Goal: Information Seeking & Learning: Learn about a topic

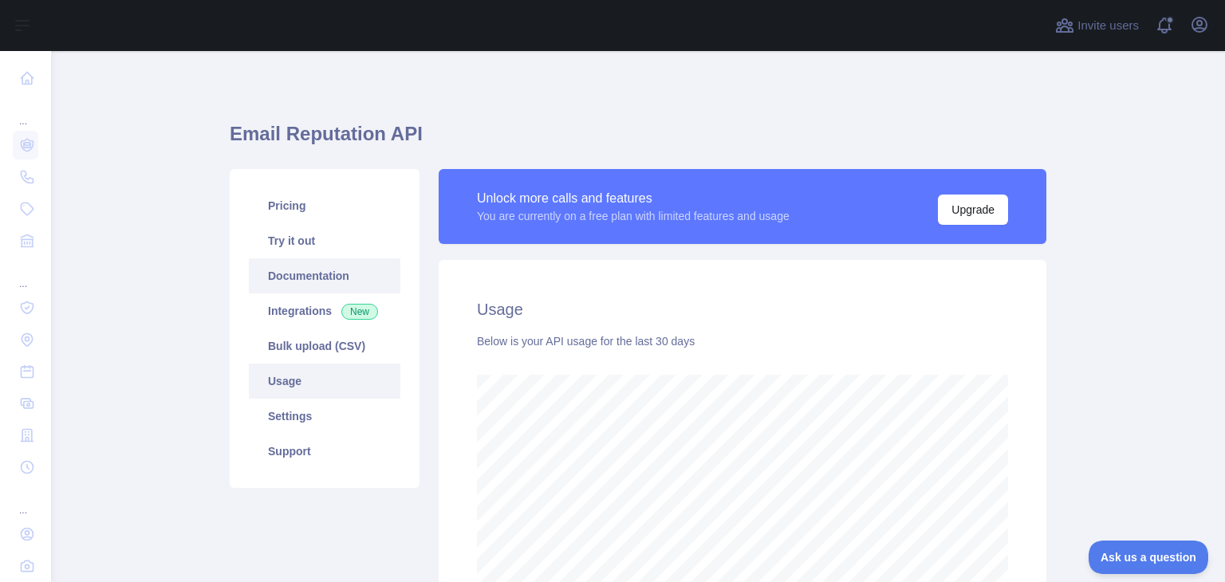
scroll to position [530, 1161]
click at [299, 253] on link "Try it out" at bounding box center [324, 240] width 151 height 35
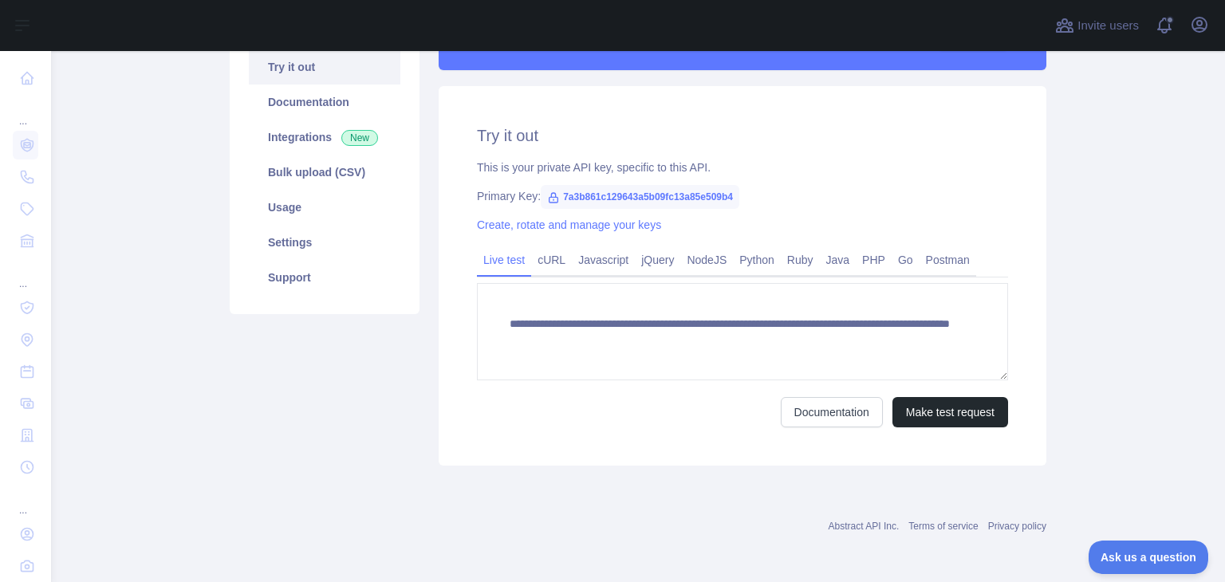
scroll to position [175, 0]
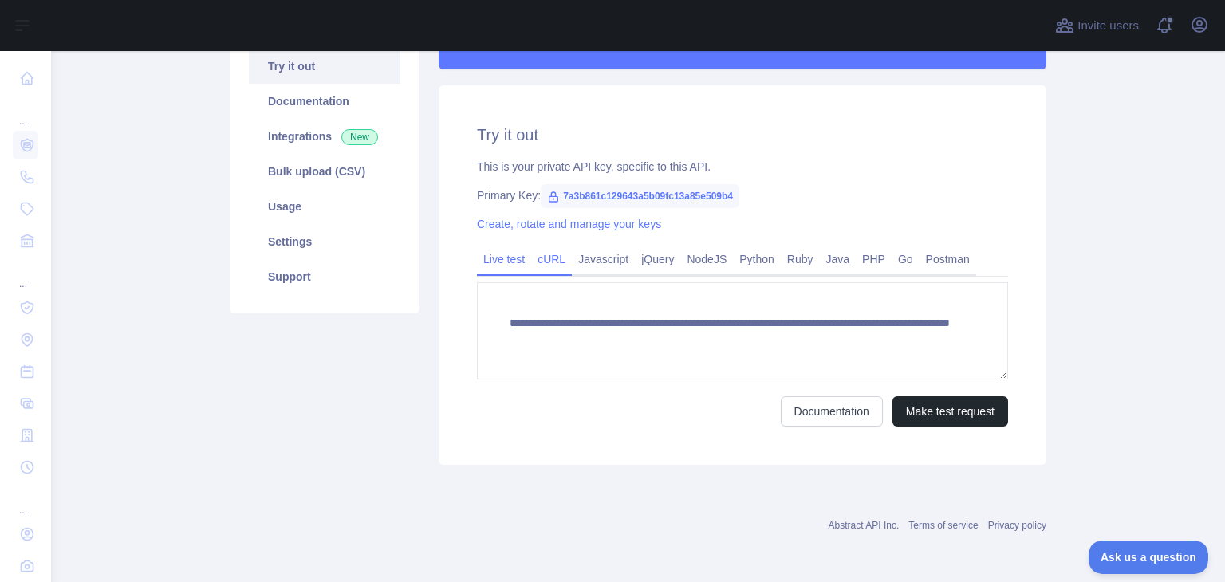
click at [534, 270] on link "cURL" at bounding box center [551, 259] width 41 height 26
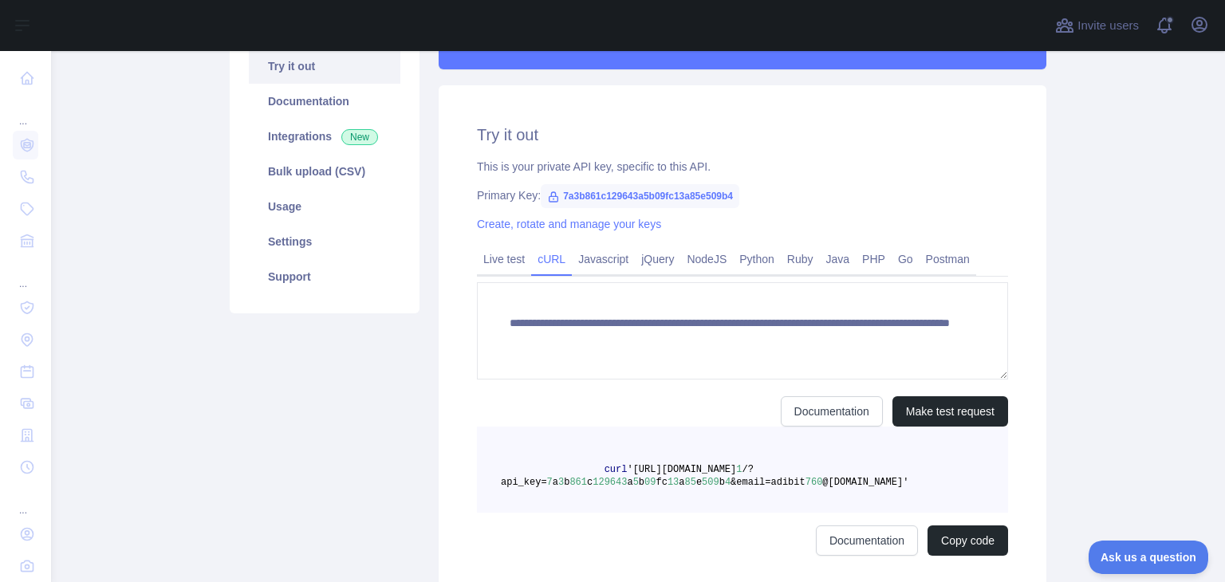
scroll to position [160, 0]
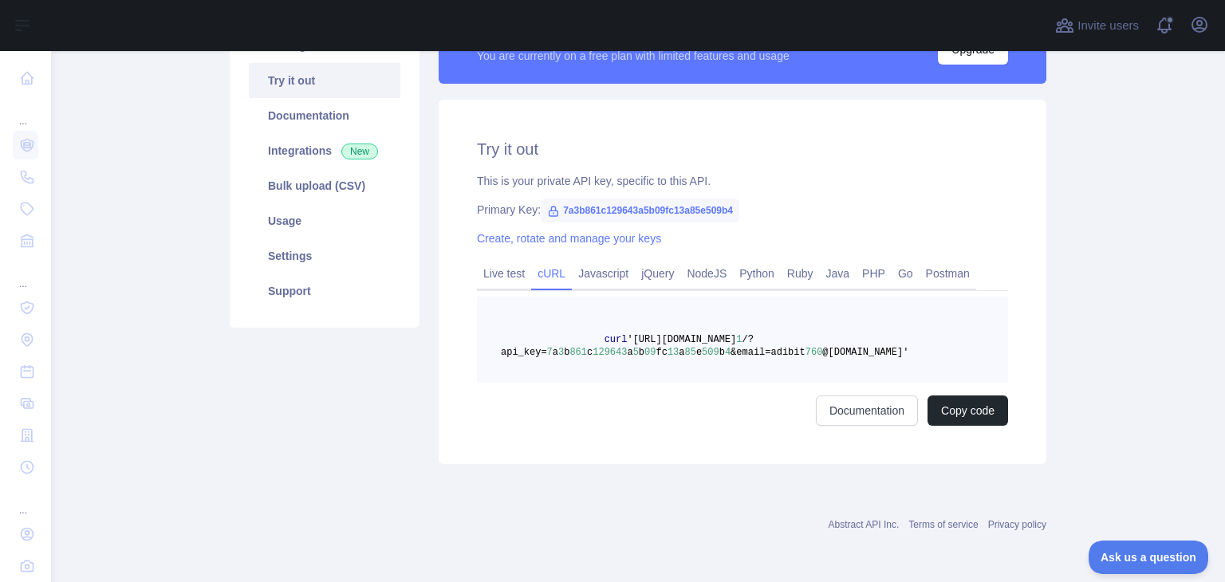
click at [547, 212] on icon at bounding box center [553, 211] width 13 height 13
click at [501, 273] on link "Live test" at bounding box center [504, 274] width 54 height 26
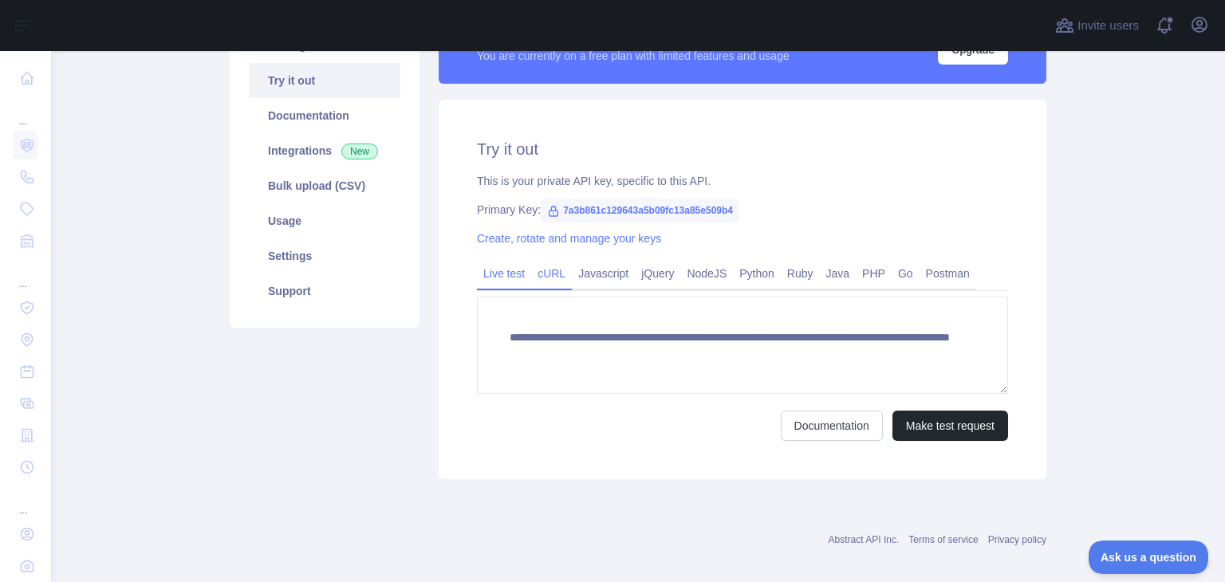
click at [545, 275] on link "cURL" at bounding box center [551, 274] width 41 height 26
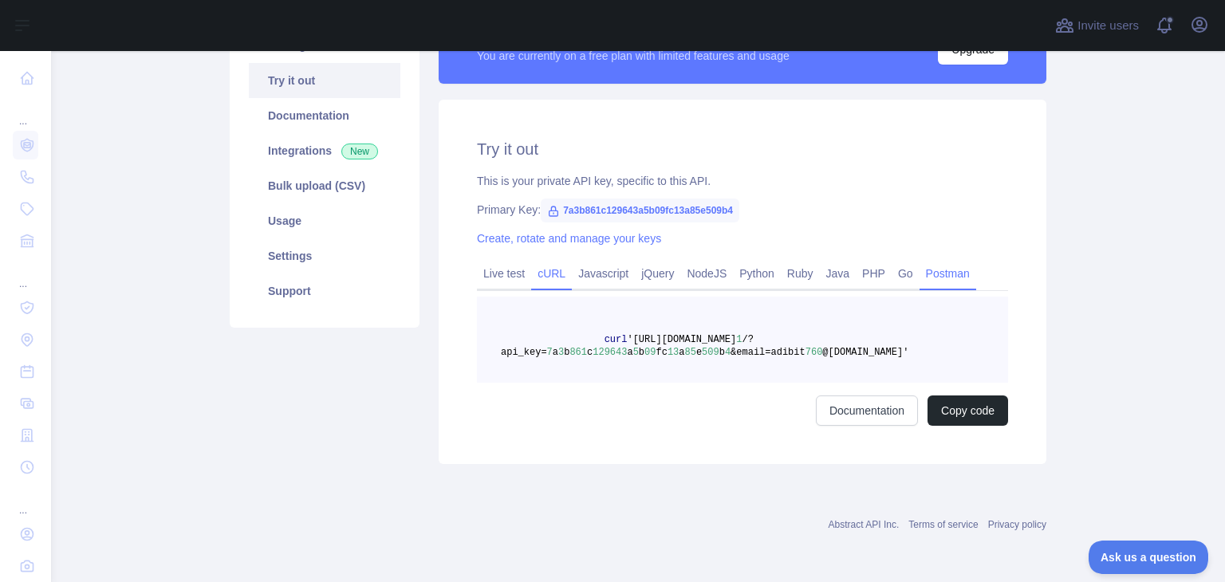
click at [922, 281] on link "Postman" at bounding box center [947, 274] width 57 height 26
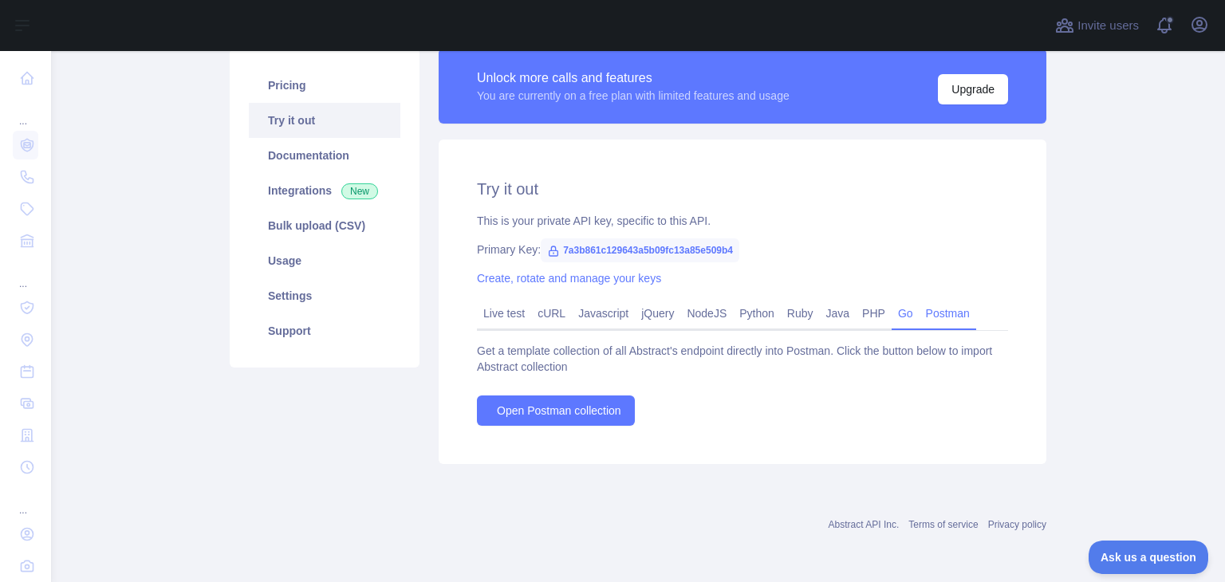
click at [891, 315] on link "Go" at bounding box center [905, 314] width 28 height 26
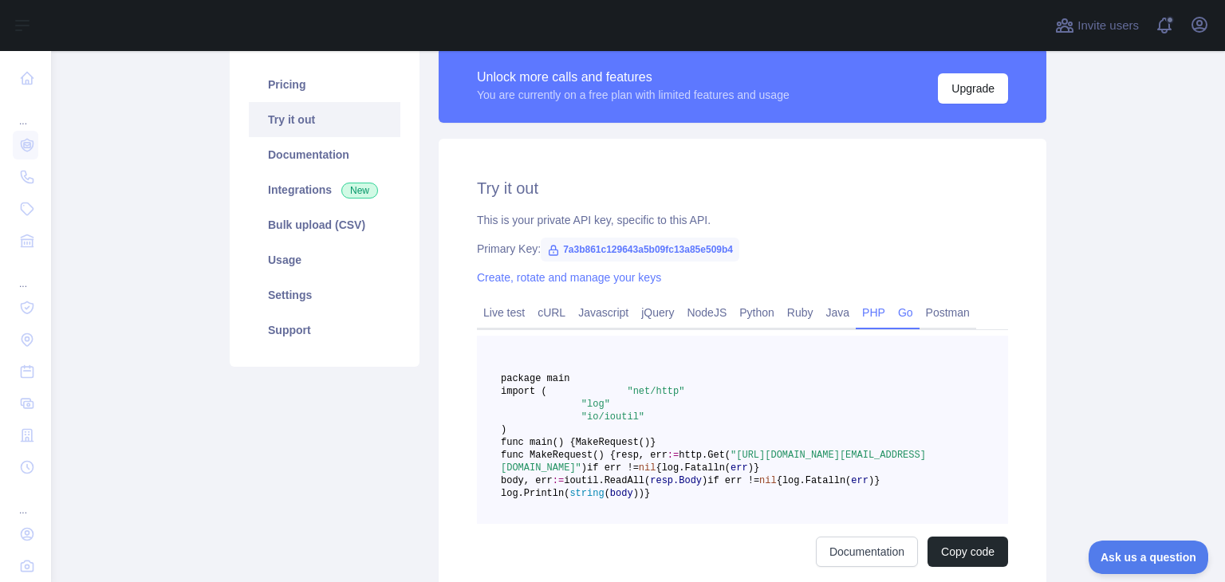
click at [865, 314] on link "PHP" at bounding box center [873, 313] width 36 height 26
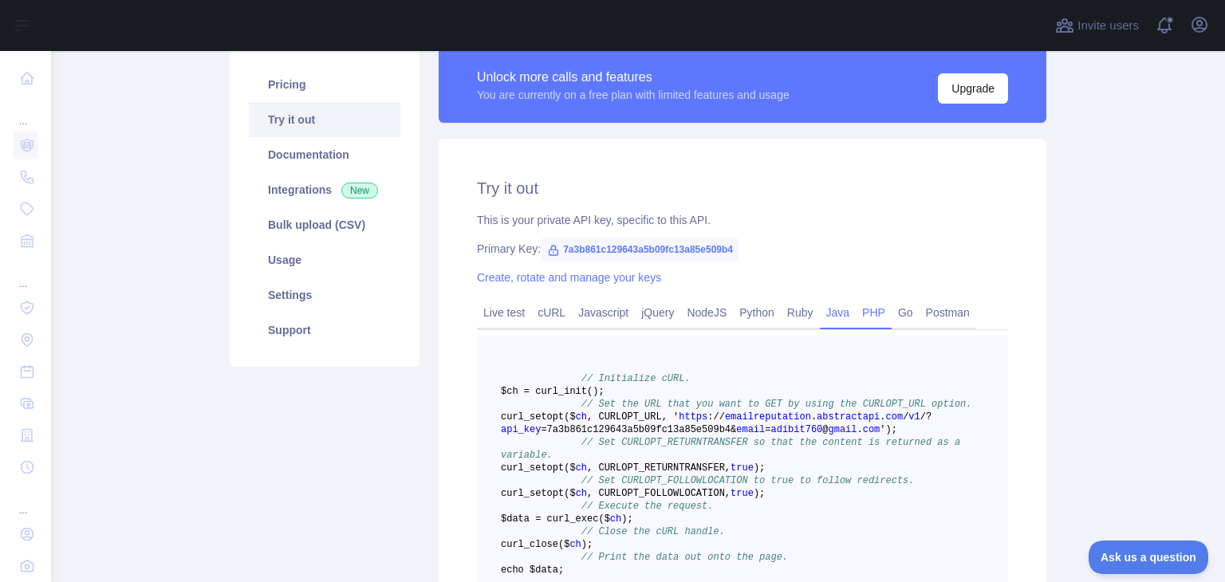
click at [820, 312] on link "Java" at bounding box center [838, 313] width 37 height 26
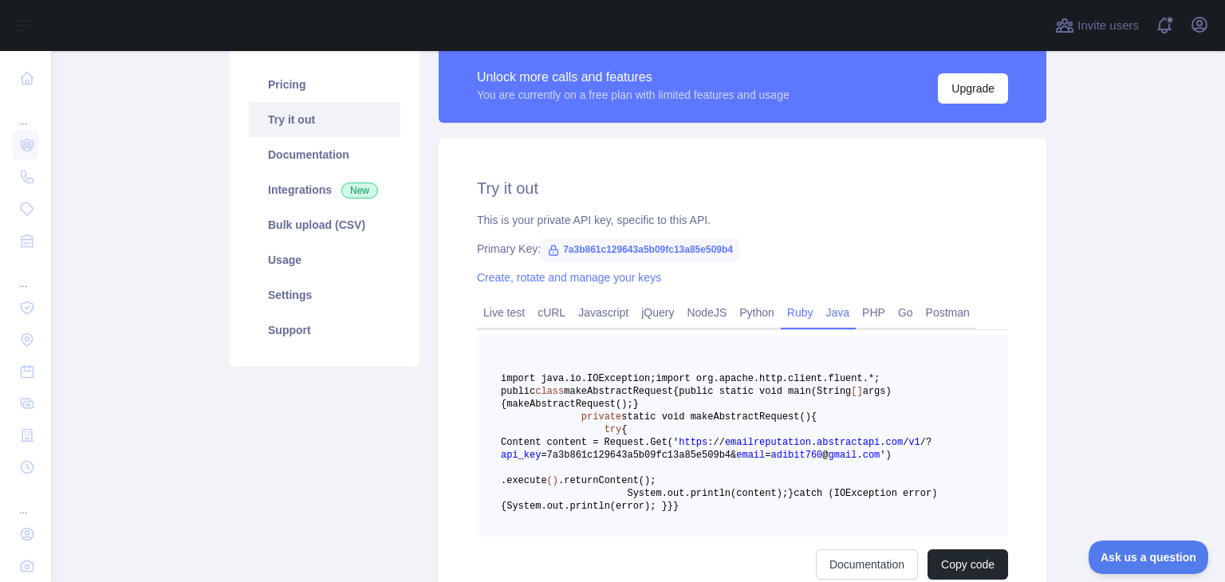
click at [781, 320] on link "Ruby" at bounding box center [800, 313] width 39 height 26
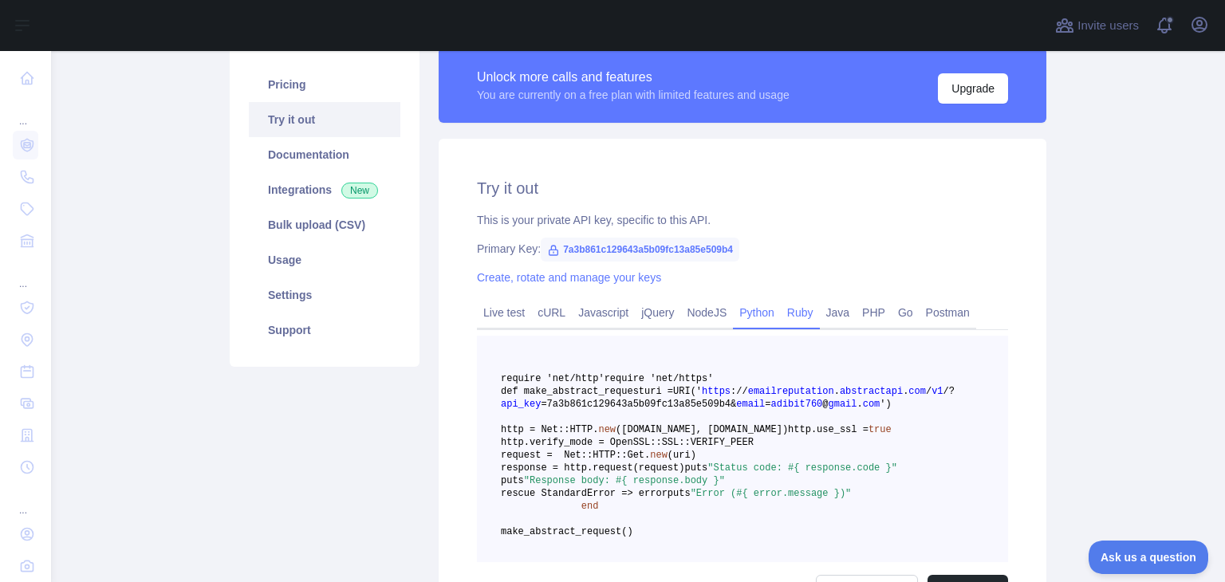
click at [746, 317] on link "Python" at bounding box center [757, 313] width 48 height 26
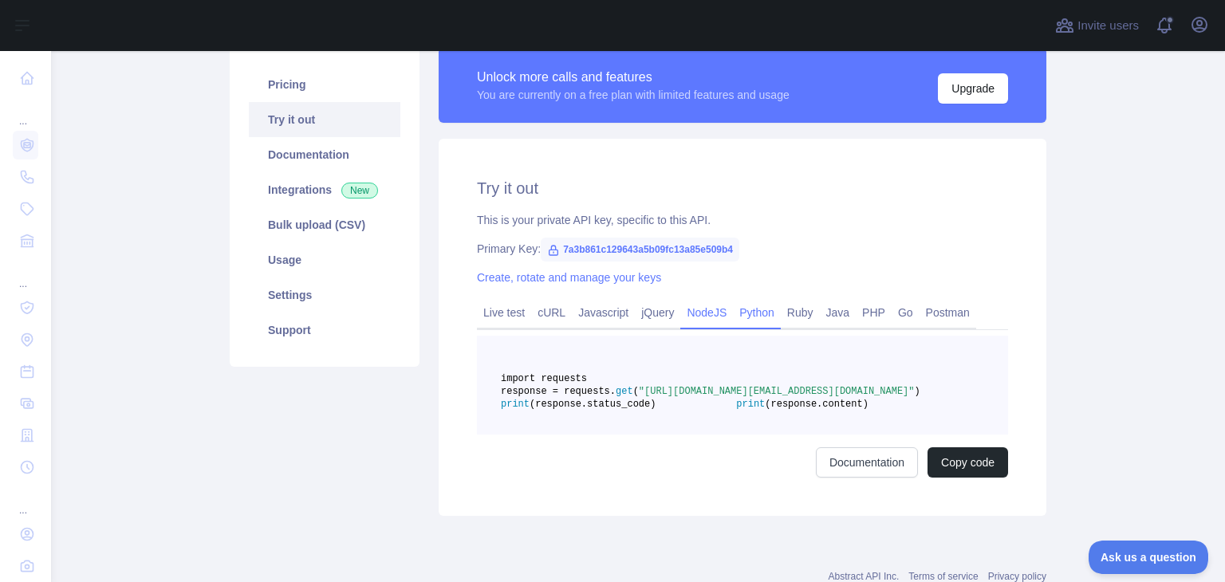
click at [699, 309] on link "NodeJS" at bounding box center [706, 313] width 53 height 26
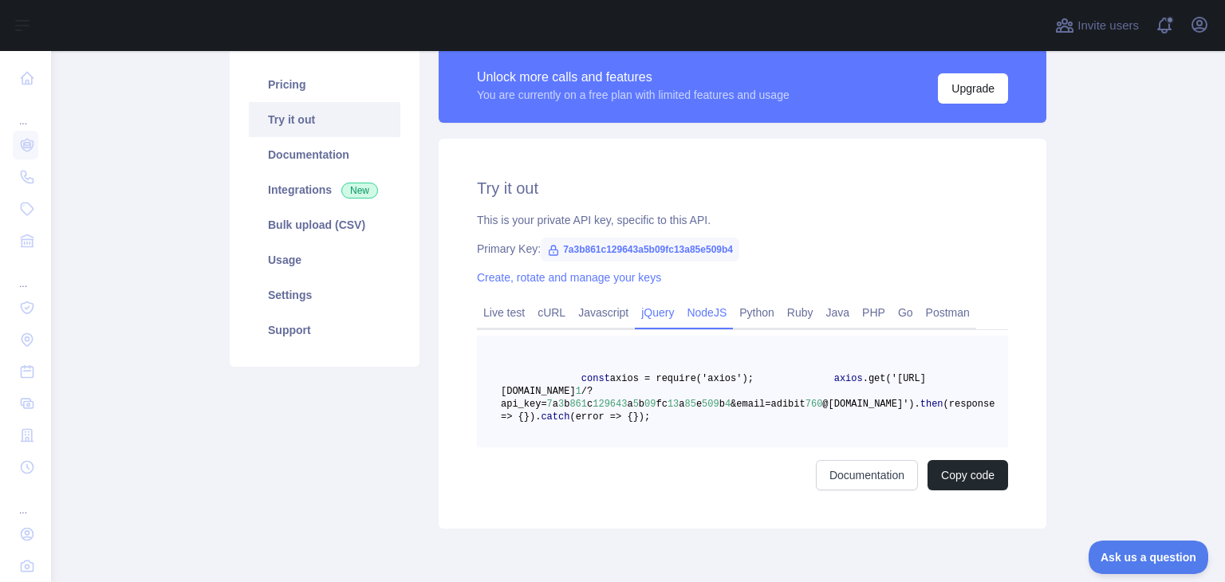
click at [650, 317] on link "jQuery" at bounding box center [657, 313] width 45 height 26
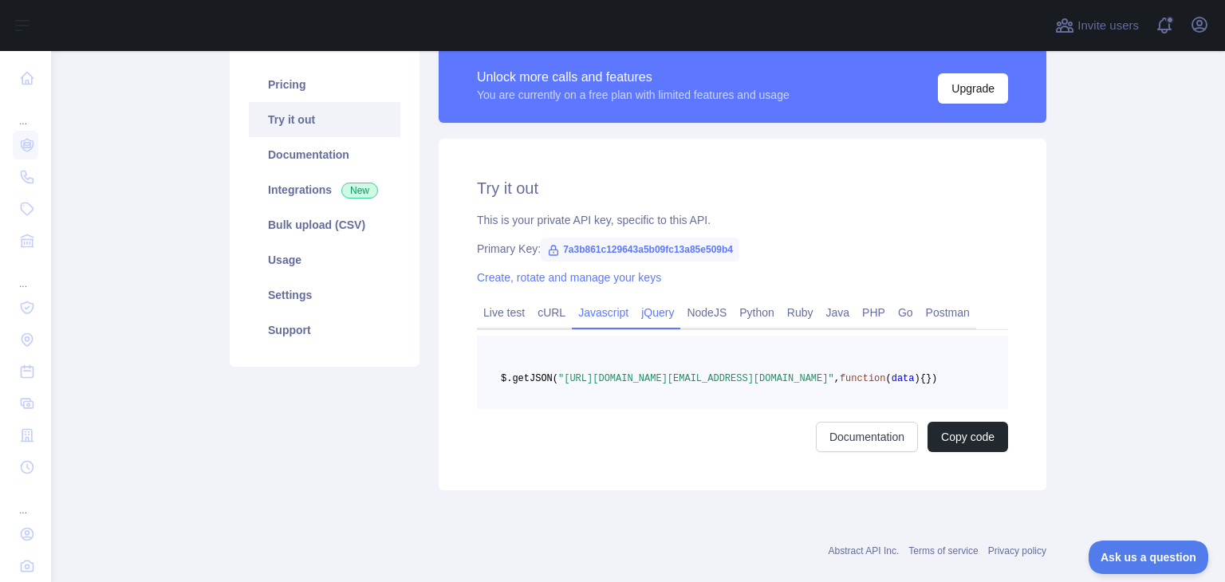
click at [599, 320] on link "Javascript" at bounding box center [603, 313] width 63 height 26
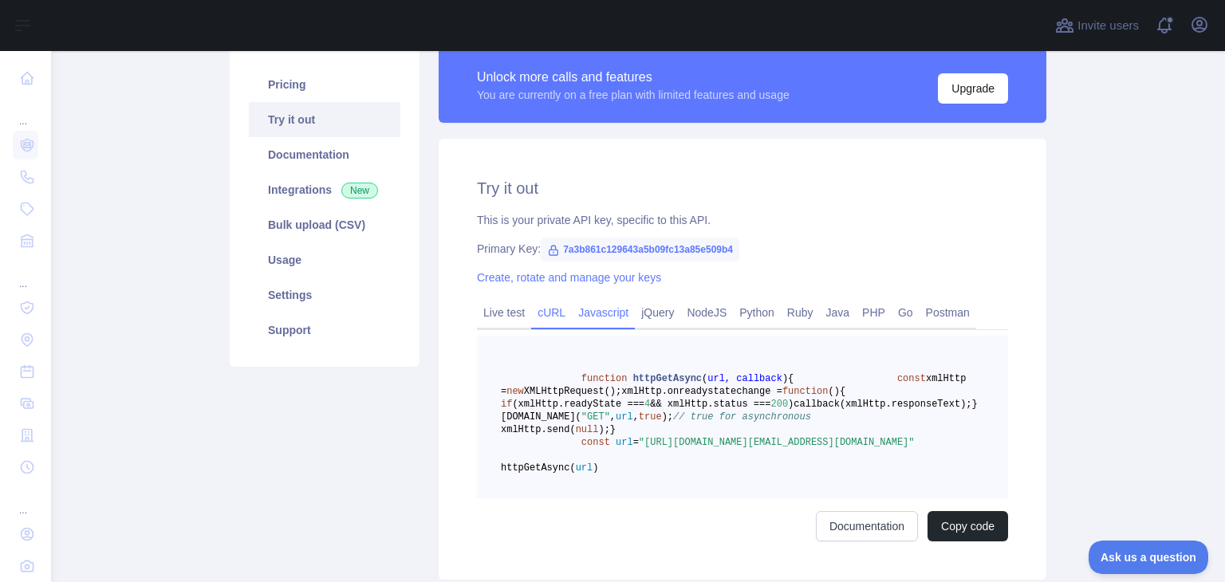
click at [545, 317] on link "cURL" at bounding box center [551, 313] width 41 height 26
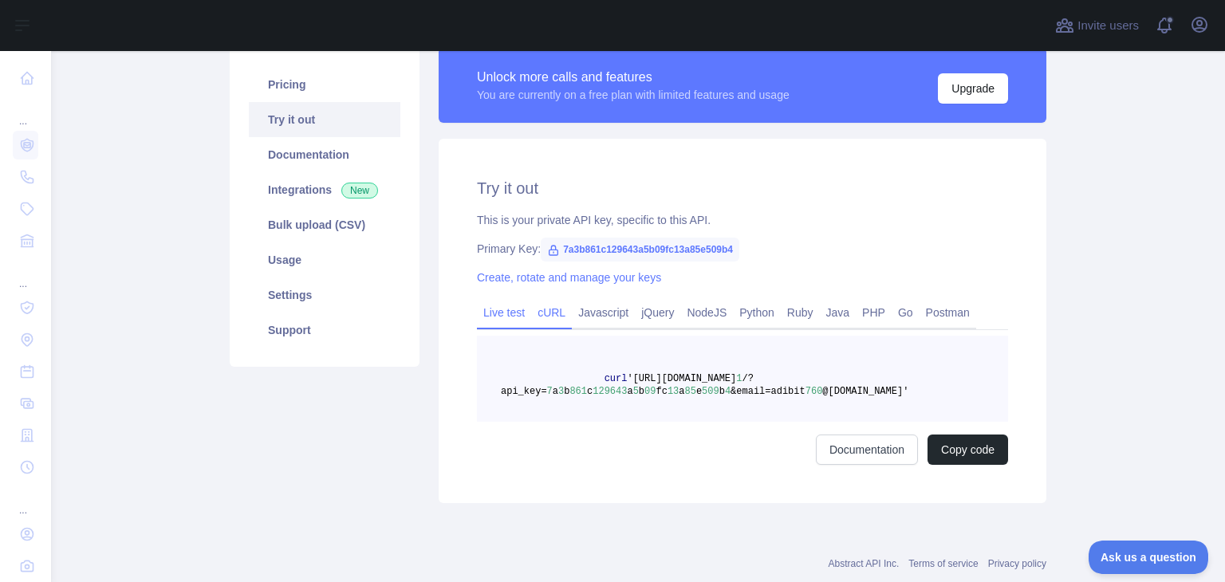
click at [504, 310] on link "Live test" at bounding box center [504, 313] width 54 height 26
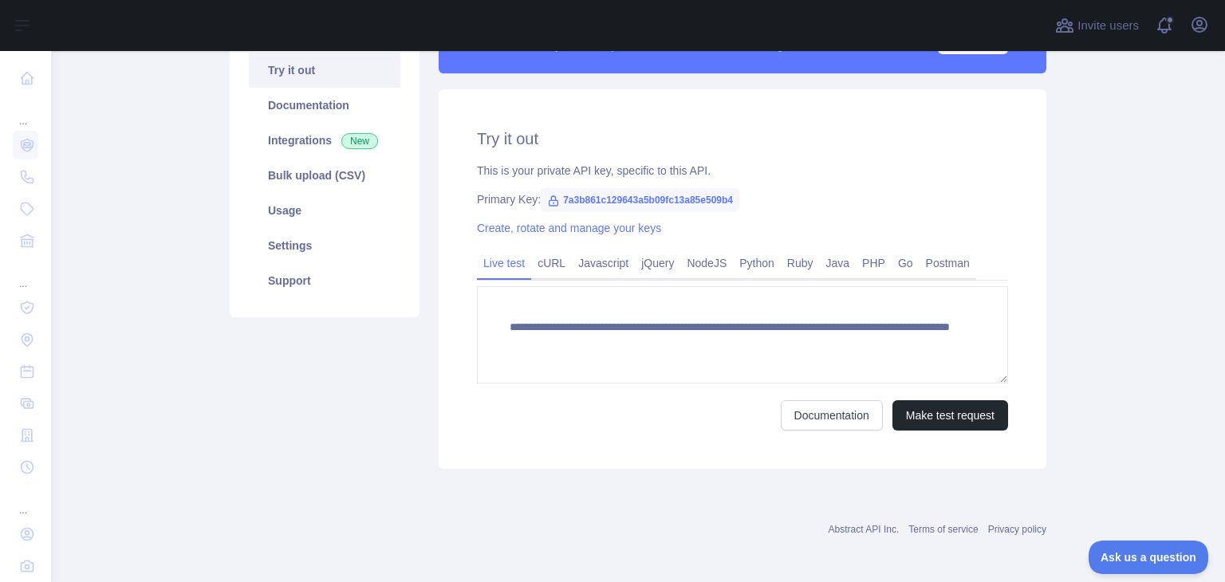
scroll to position [175, 0]
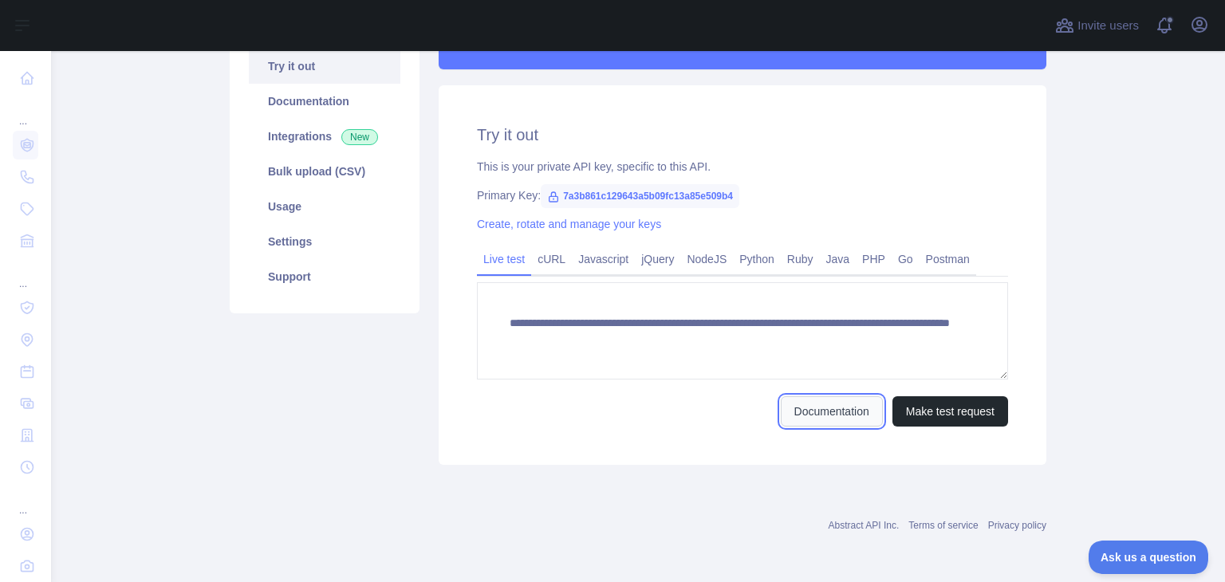
click at [803, 417] on link "Documentation" at bounding box center [832, 411] width 102 height 30
click at [635, 199] on span "7a3b861c129643a5b09fc13a85e509b4" at bounding box center [640, 196] width 199 height 24
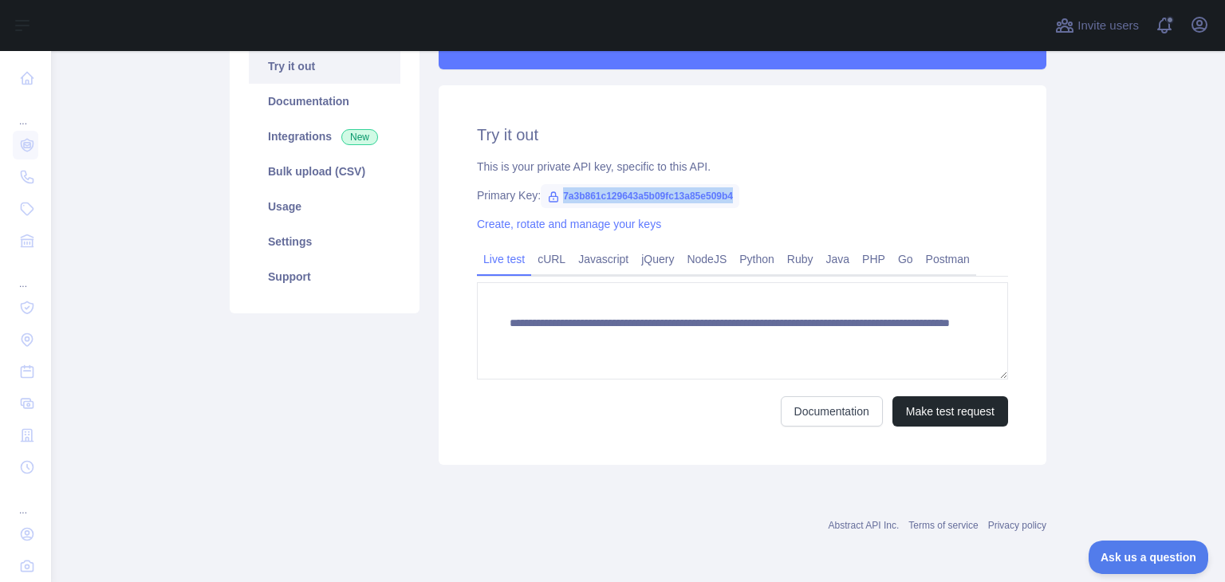
drag, startPoint x: 555, startPoint y: 199, endPoint x: 728, endPoint y: 192, distance: 173.1
click at [728, 192] on span "7a3b861c129643a5b09fc13a85e509b4" at bounding box center [640, 196] width 199 height 24
copy span "7a3b861c129643a5b09fc13a85e509b4"
click at [832, 408] on link "Documentation" at bounding box center [832, 411] width 102 height 30
click at [301, 203] on link "Usage" at bounding box center [324, 206] width 151 height 35
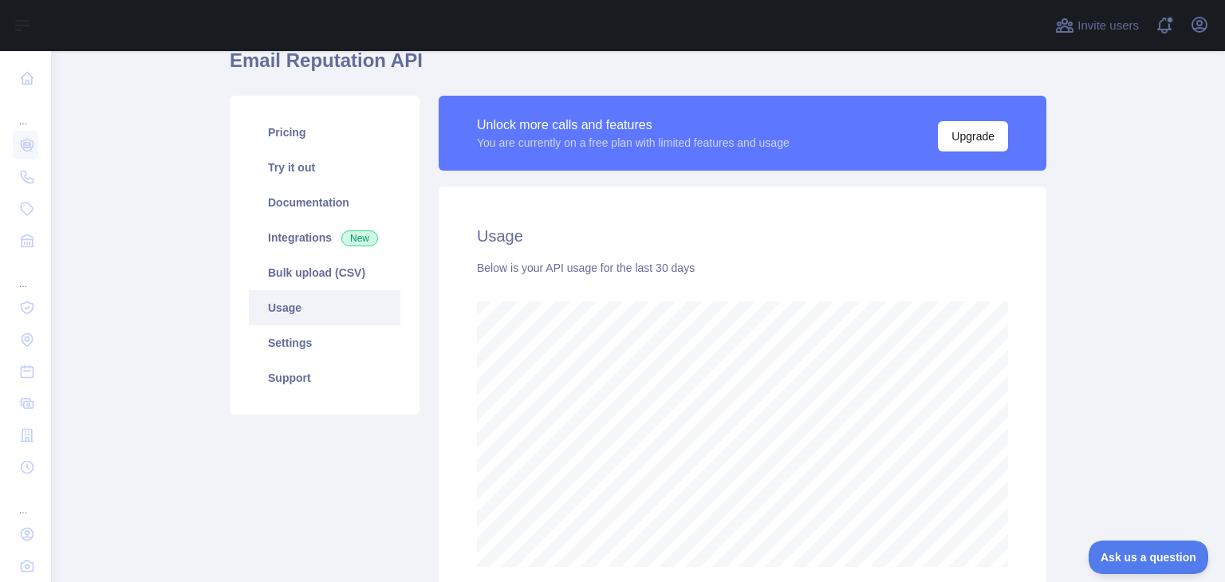
scroll to position [15, 0]
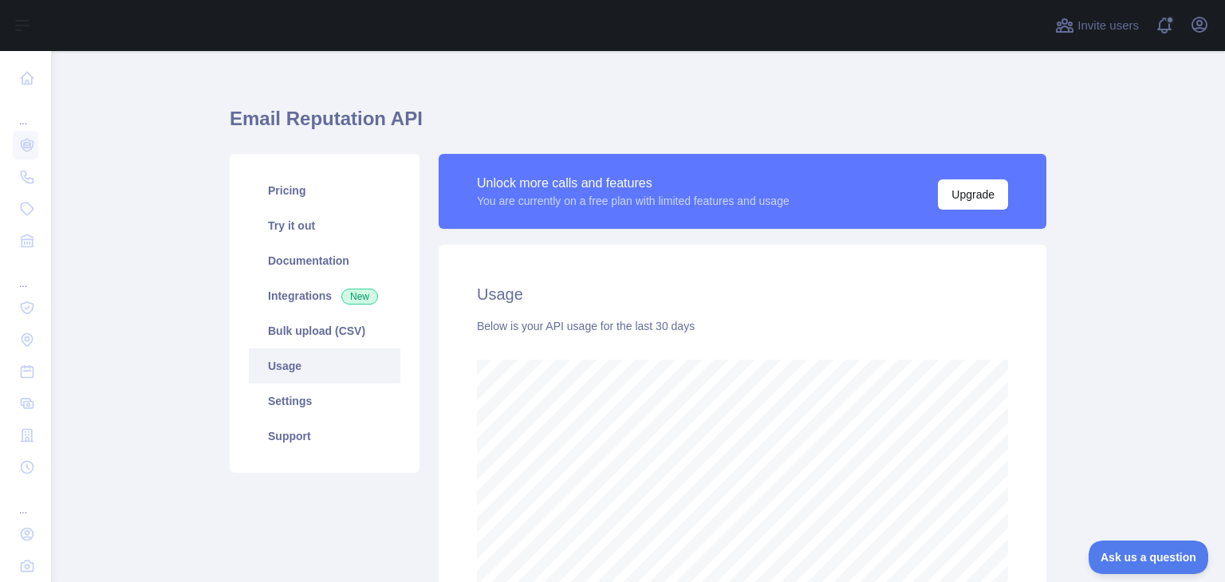
click at [321, 372] on link "Usage" at bounding box center [324, 365] width 151 height 35
click at [305, 210] on link "Try it out" at bounding box center [324, 225] width 151 height 35
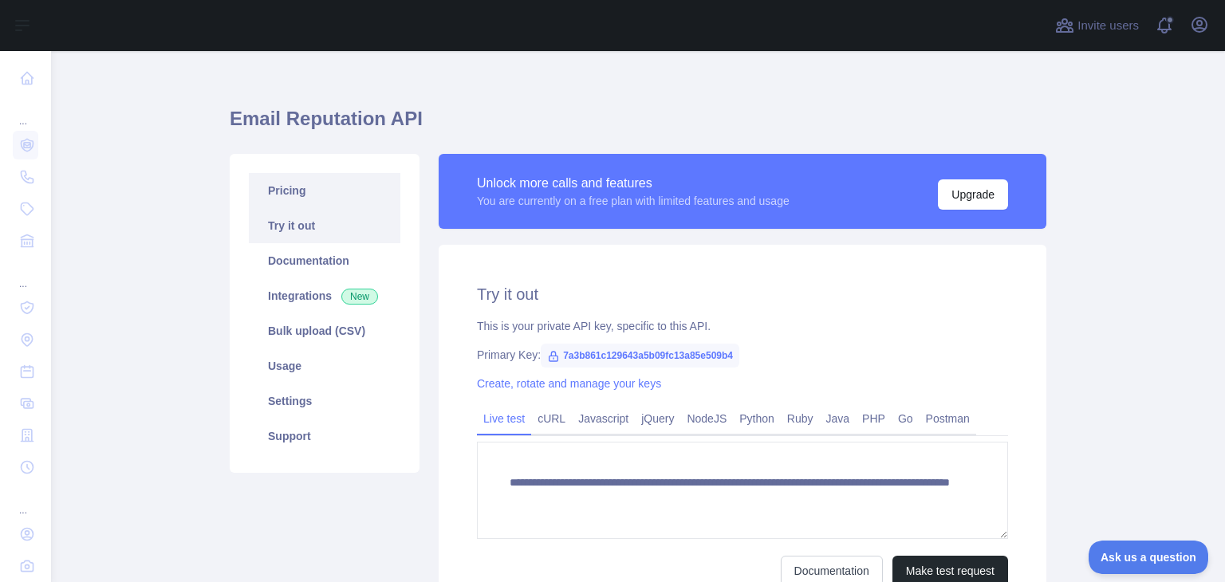
click at [309, 188] on link "Pricing" at bounding box center [324, 190] width 151 height 35
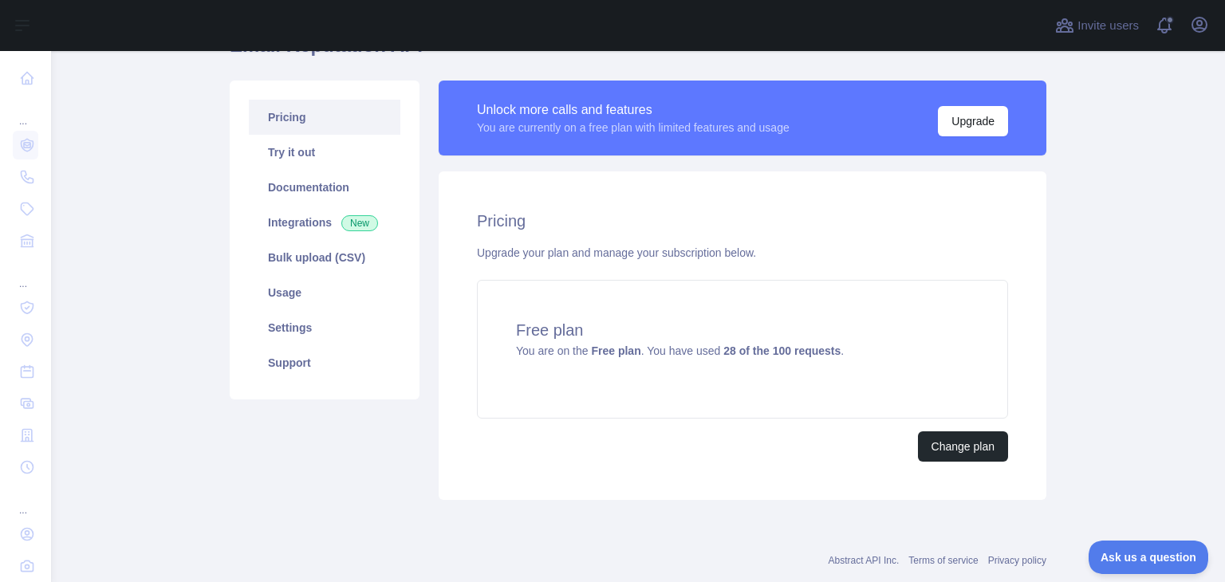
scroll to position [95, 0]
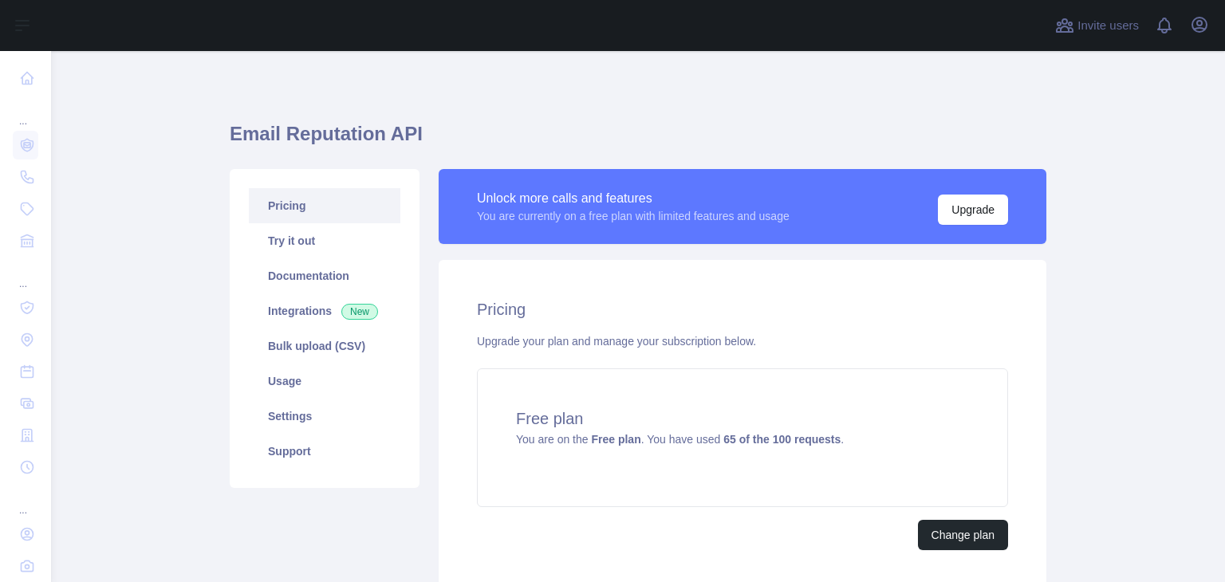
scroll to position [80, 0]
